Goal: Task Accomplishment & Management: Manage account settings

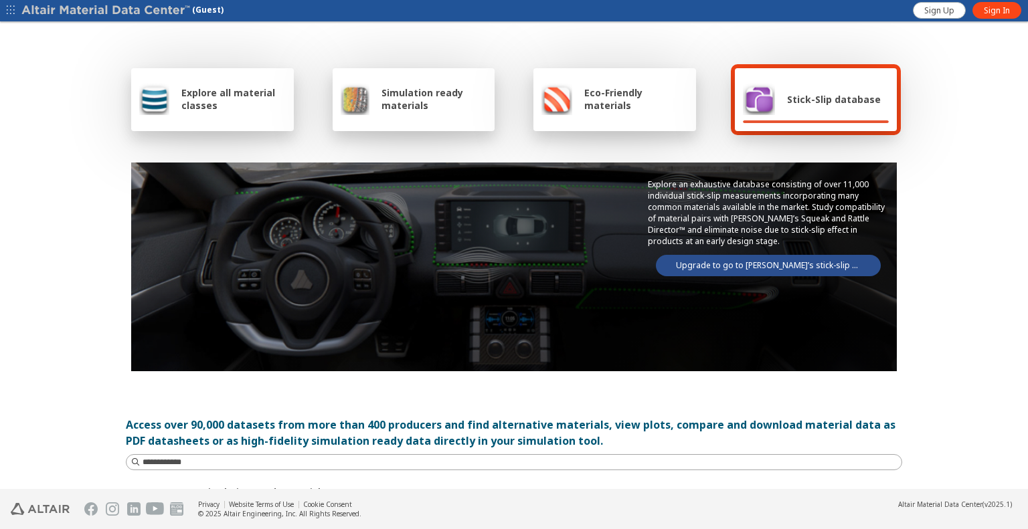
click at [5, 6] on span "button" at bounding box center [10, 10] width 13 height 21
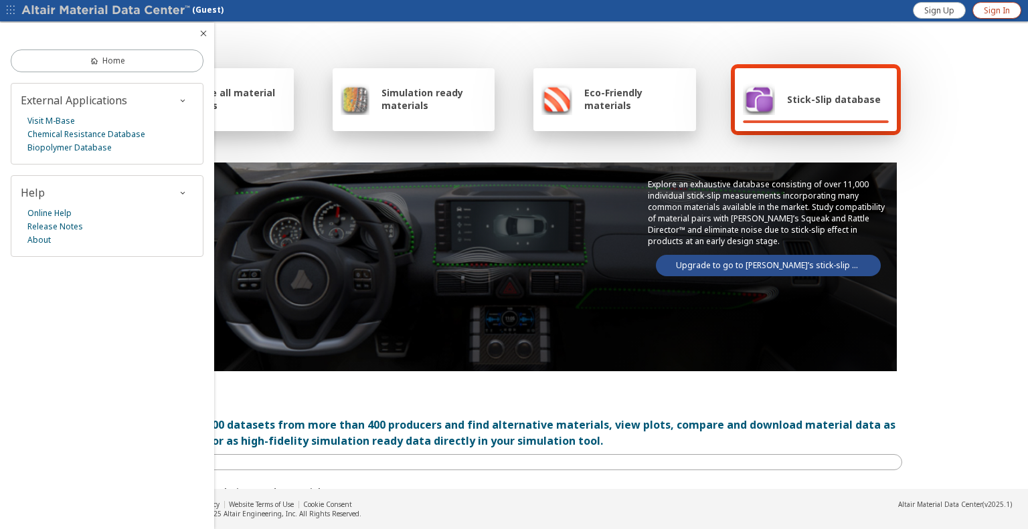
click at [983, 2] on link "Sign In" at bounding box center [996, 10] width 49 height 17
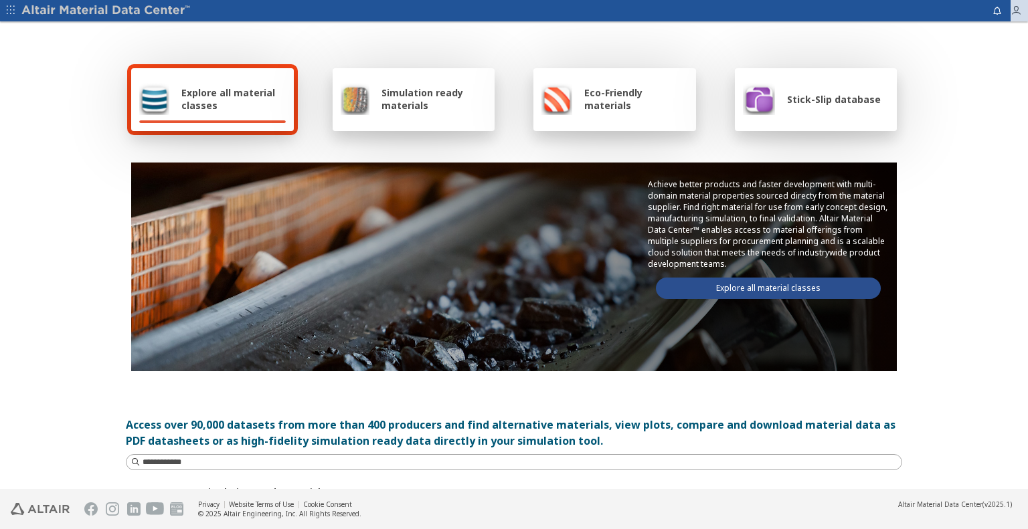
click at [1015, 13] on icon "button" at bounding box center [1015, 10] width 11 height 11
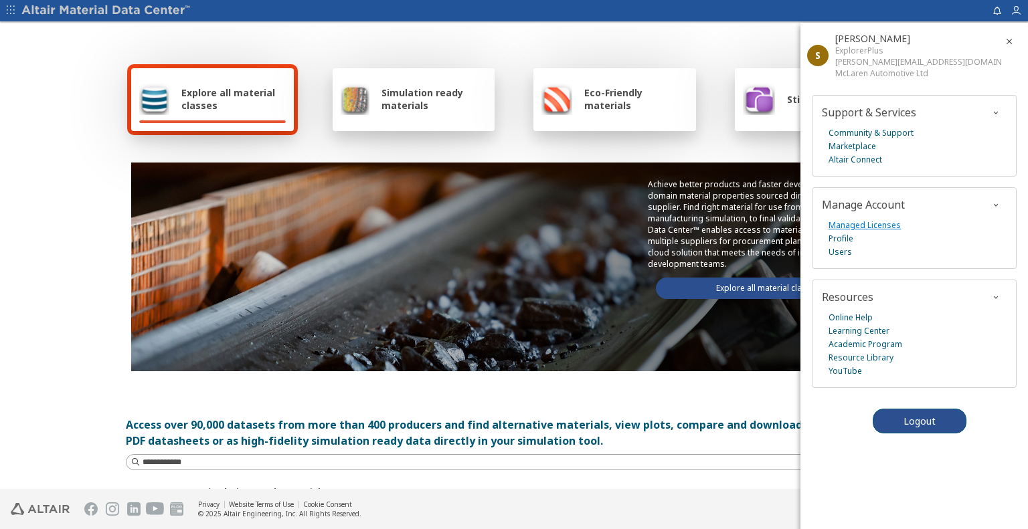
click at [866, 219] on link "Managed Licenses" at bounding box center [864, 225] width 72 height 13
